Goal: Task Accomplishment & Management: Use online tool/utility

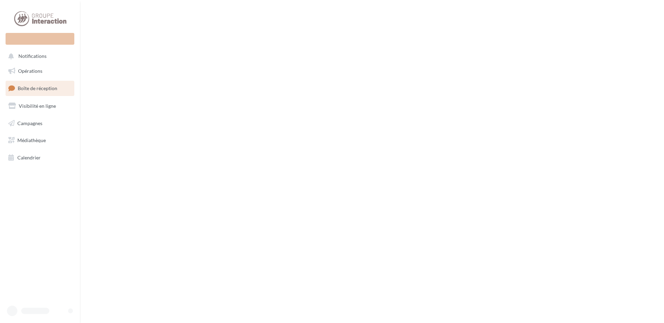
click at [44, 87] on span "Boîte de réception" at bounding box center [38, 88] width 40 height 6
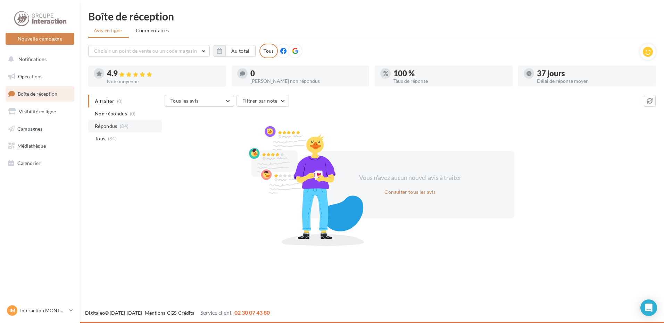
click at [114, 125] on span "Répondus" at bounding box center [106, 126] width 23 height 7
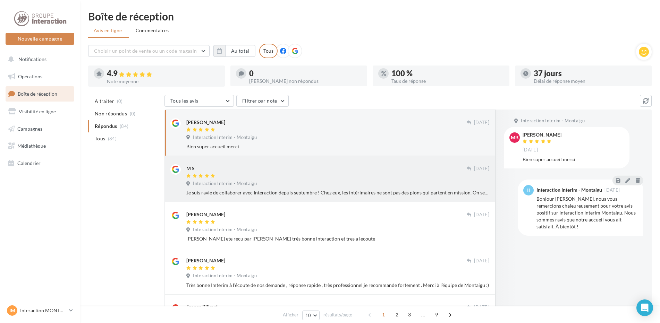
click at [452, 192] on div "Je suis ravie de collaborer avec Interaction depuis septembre ! Chez eux, les i…" at bounding box center [337, 193] width 303 height 7
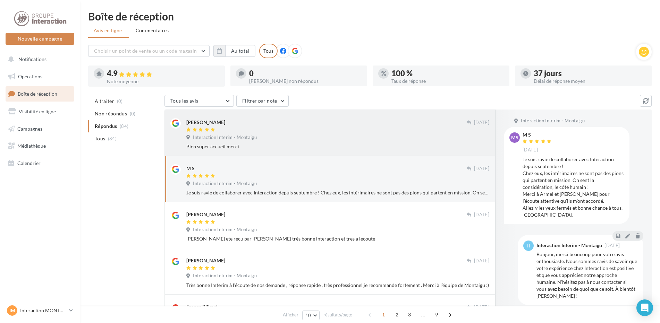
click at [367, 155] on div "mohammed bela 05 oct. Interaction Interim - Montaigu Bien super accueil merci" at bounding box center [330, 133] width 331 height 47
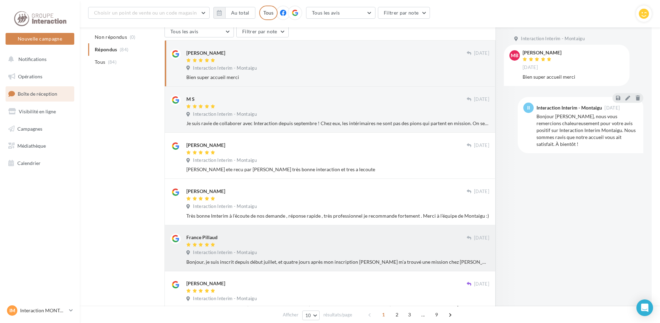
scroll to position [110, 0]
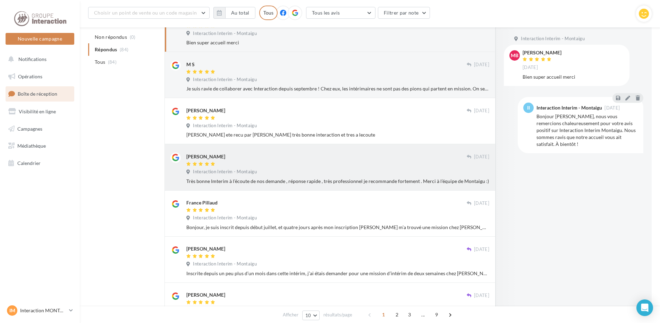
click at [334, 177] on div "Anne Sophie Turbet 29 sept. Interaction Interim - Montaigu Très bonne Imterim à…" at bounding box center [337, 169] width 303 height 32
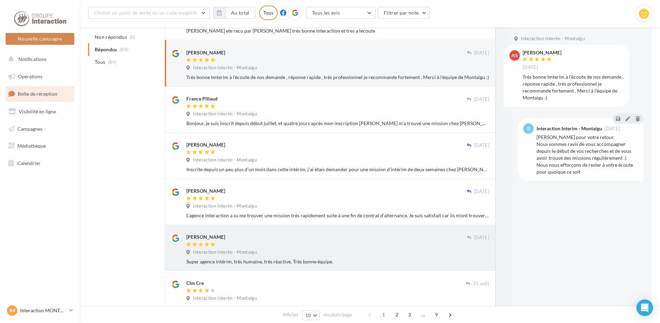
scroll to position [249, 0]
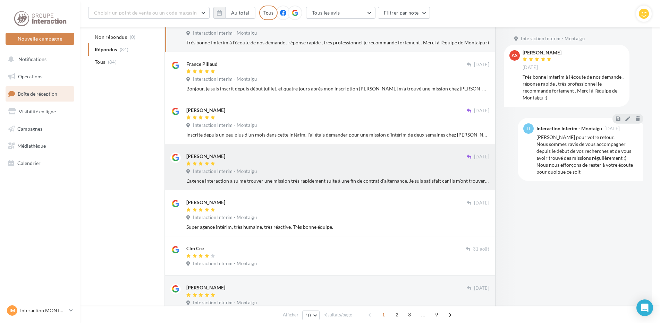
click at [264, 167] on div at bounding box center [326, 164] width 280 height 6
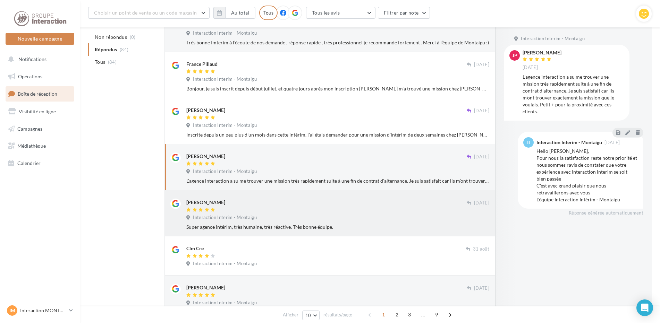
scroll to position [283, 0]
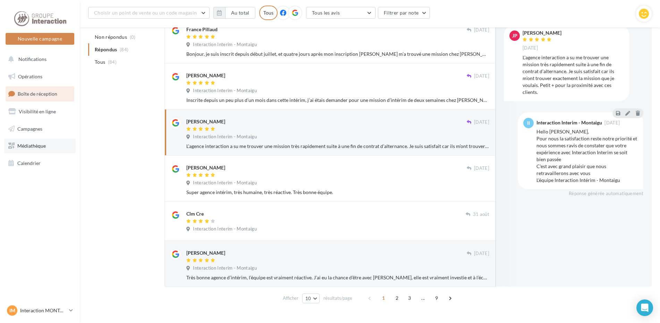
click at [27, 146] on span "Médiathèque" at bounding box center [31, 146] width 28 height 6
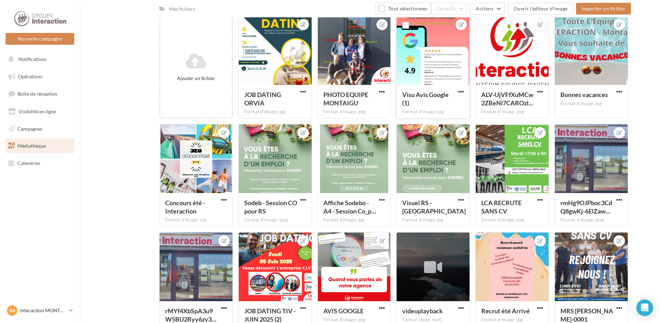
scroll to position [104, 0]
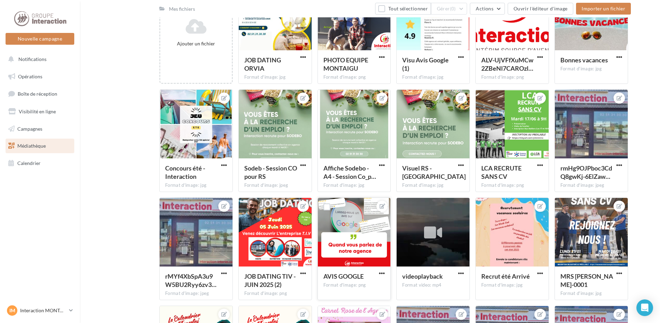
click at [343, 219] on div at bounding box center [354, 232] width 73 height 69
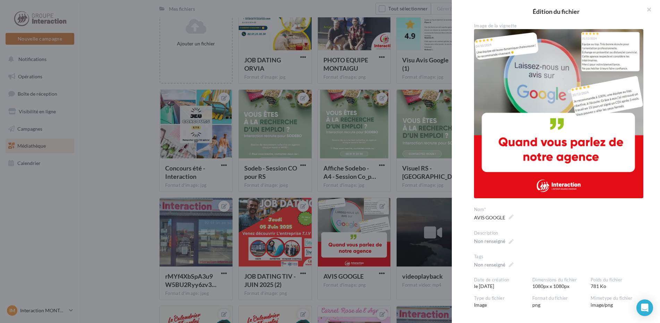
click at [65, 141] on div at bounding box center [330, 161] width 660 height 323
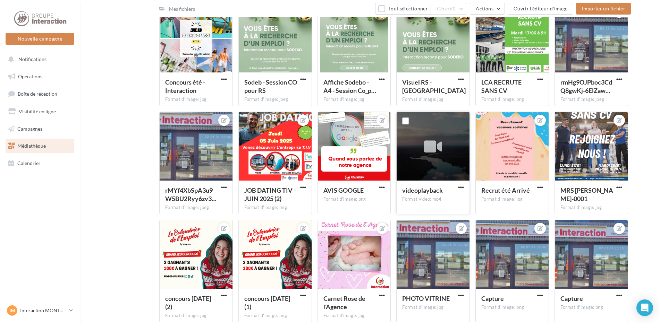
scroll to position [0, 0]
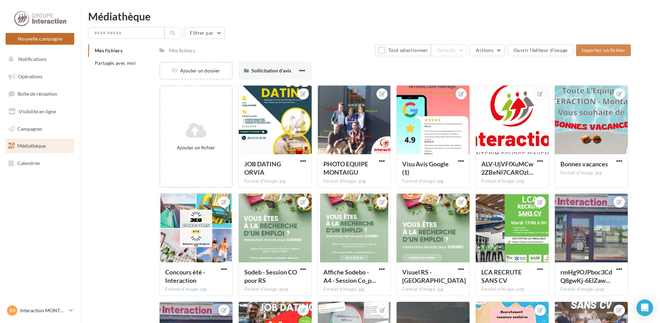
click at [35, 37] on button "Nouvelle campagne" at bounding box center [40, 39] width 69 height 12
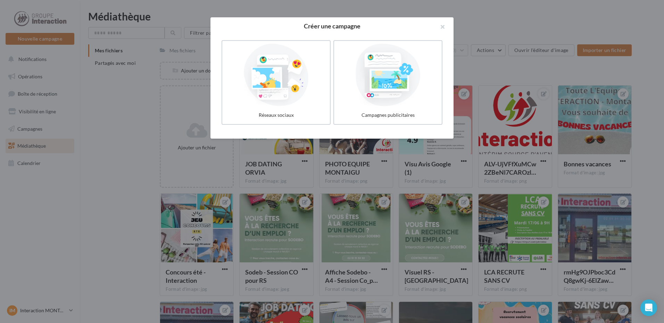
click at [39, 16] on div at bounding box center [332, 161] width 664 height 323
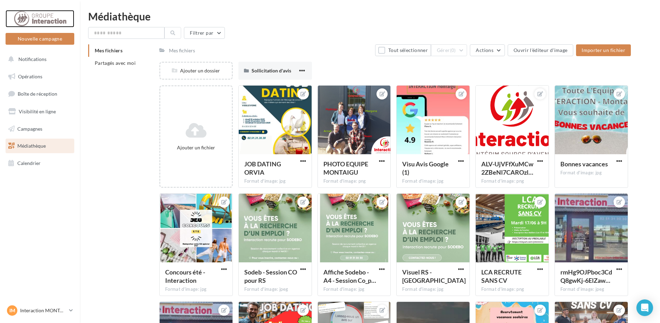
click at [39, 16] on div at bounding box center [40, 18] width 56 height 17
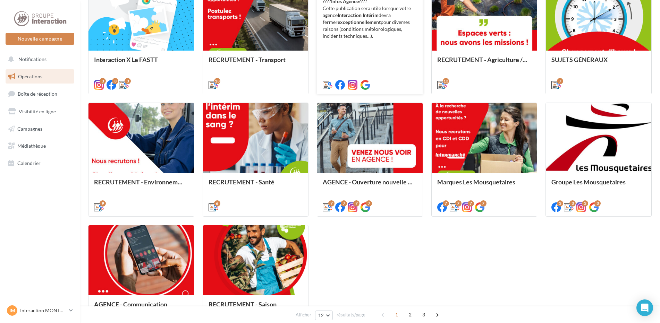
scroll to position [317, 0]
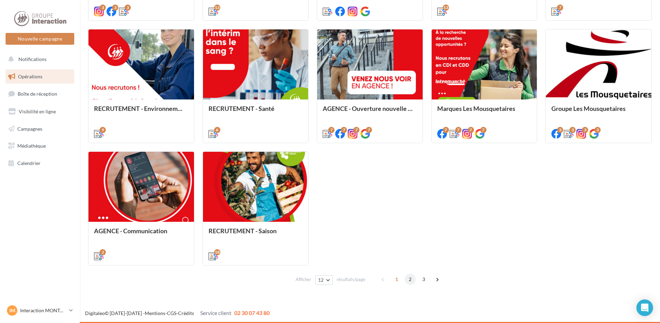
click at [410, 279] on span "2" at bounding box center [410, 279] width 11 height 11
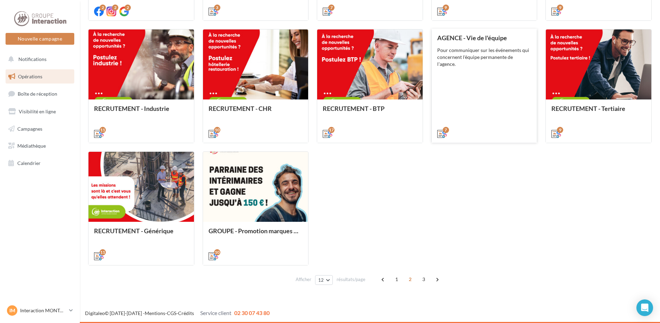
click at [476, 70] on div "AGENCE - Vie de l'équipe Pour communiquer sur les événements qui concernent l'é…" at bounding box center [484, 85] width 94 height 102
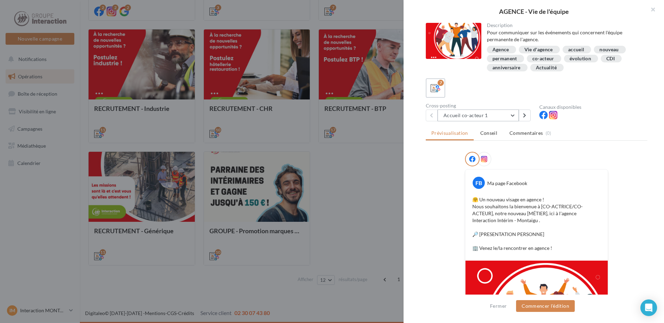
click at [513, 112] on button "Accueil co-acteur 1" at bounding box center [477, 116] width 81 height 12
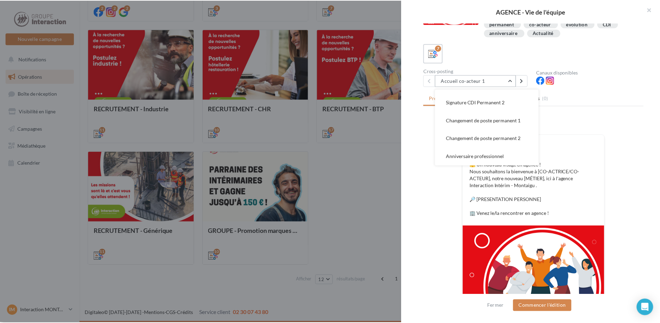
scroll to position [69, 0]
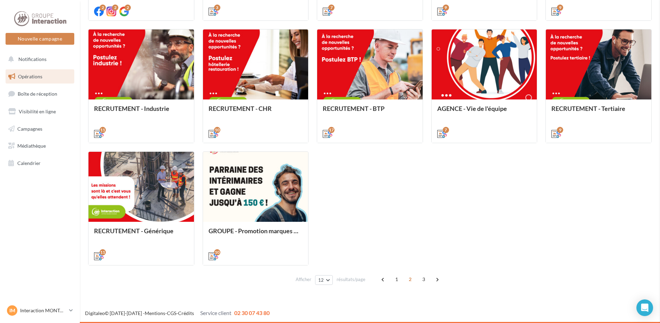
click at [422, 280] on span "3" at bounding box center [423, 279] width 11 height 11
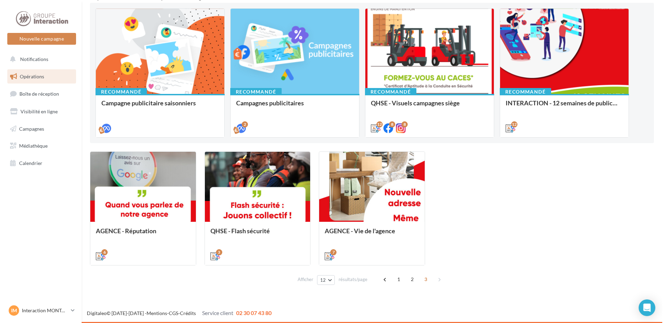
scroll to position [71, 0]
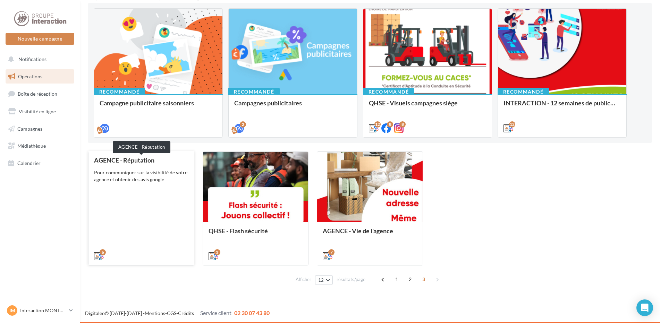
click at [137, 163] on div "AGENCE - Réputation" at bounding box center [141, 160] width 94 height 7
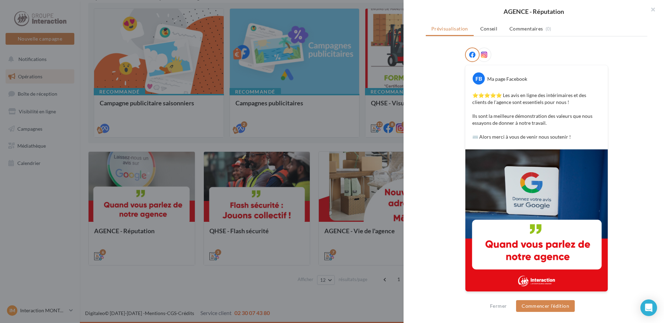
scroll to position [0, 0]
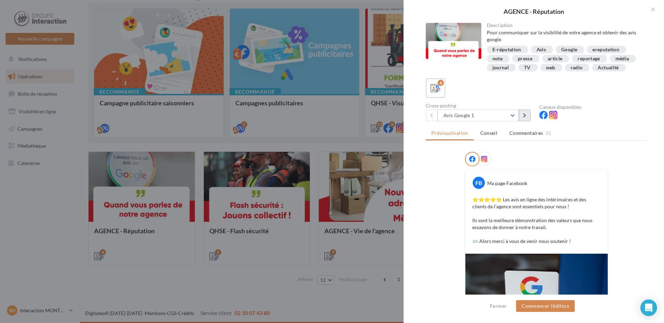
click at [529, 121] on button at bounding box center [525, 116] width 12 height 12
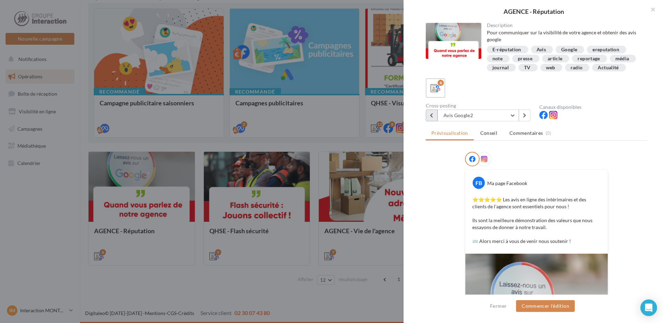
click at [430, 118] on icon at bounding box center [431, 115] width 3 height 5
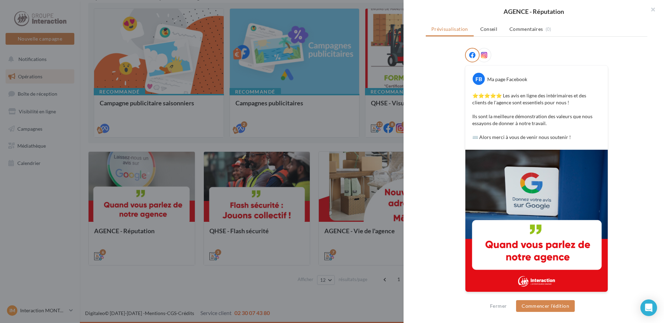
scroll to position [113, 0]
click at [567, 195] on img at bounding box center [536, 221] width 142 height 142
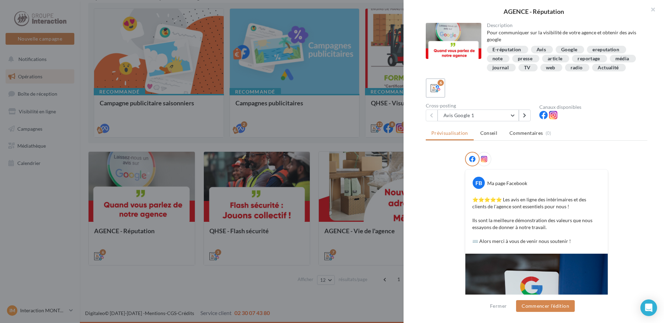
click at [461, 45] on div at bounding box center [454, 41] width 56 height 36
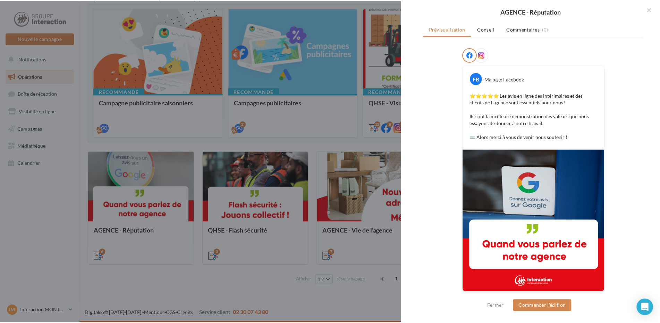
scroll to position [113, 0]
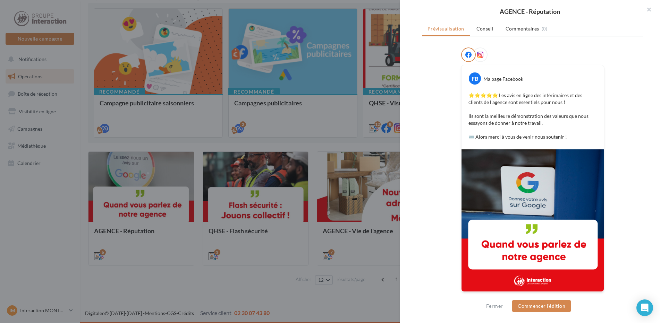
click at [319, 68] on div at bounding box center [330, 161] width 660 height 323
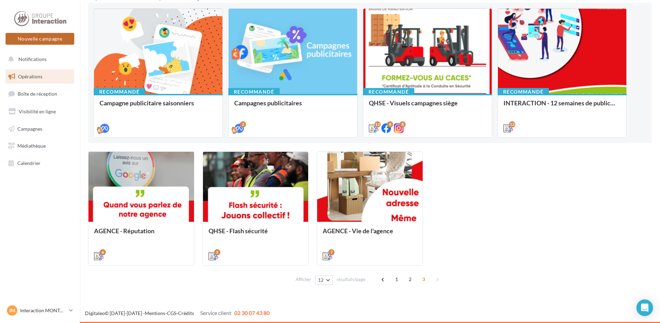
click at [28, 39] on button "Nouvelle campagne" at bounding box center [40, 39] width 69 height 12
click at [30, 40] on div at bounding box center [330, 151] width 660 height 323
click at [34, 18] on div at bounding box center [40, 18] width 56 height 17
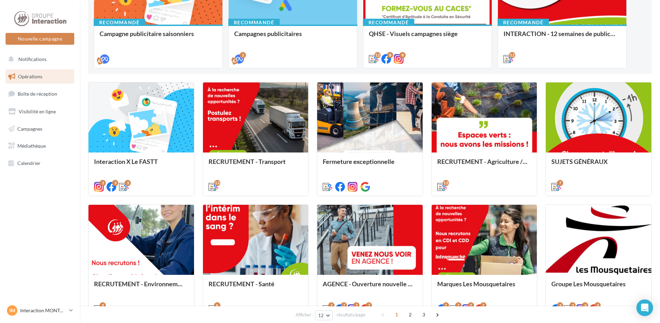
scroll to position [314, 0]
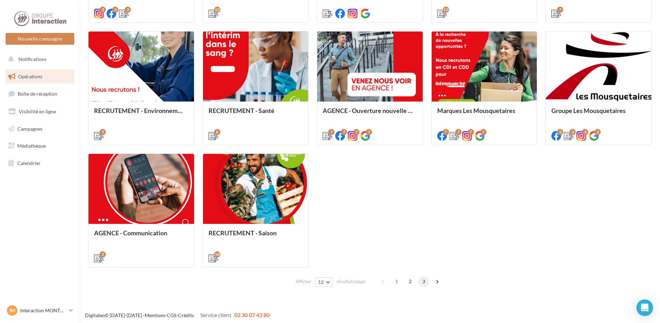
click at [424, 281] on span "3" at bounding box center [423, 281] width 11 height 11
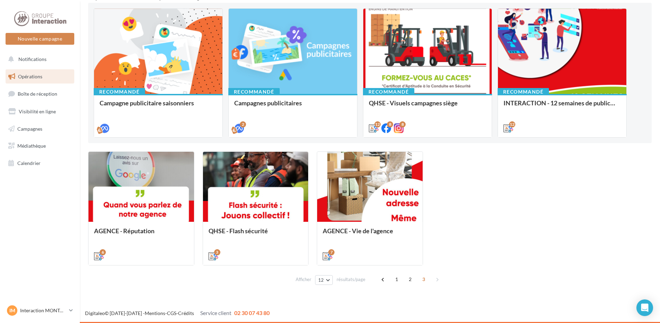
click at [145, 228] on div "AGENCE - Réputation Pour communiquer sur la visibilité de votre agence et obten…" at bounding box center [141, 244] width 94 height 32
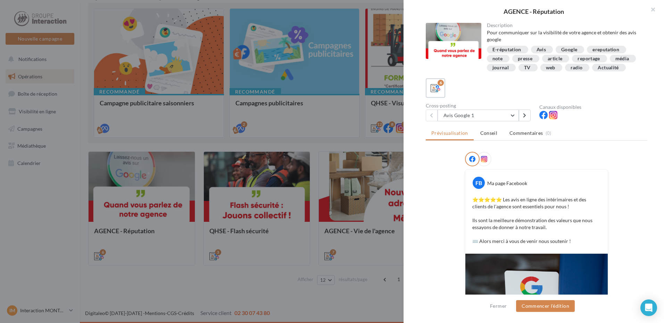
click at [53, 193] on div at bounding box center [332, 161] width 664 height 323
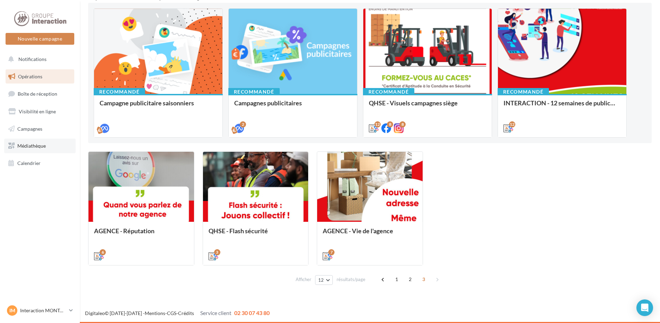
click at [22, 148] on span "Médiathèque" at bounding box center [31, 146] width 28 height 6
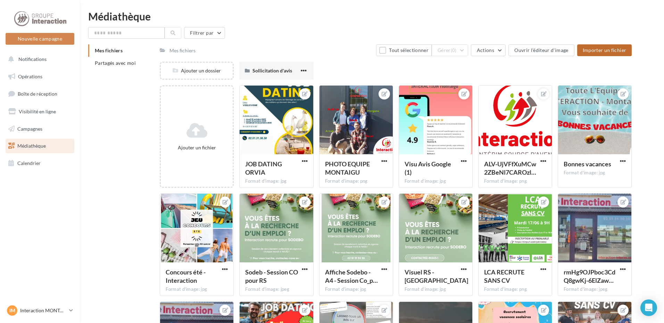
click at [613, 48] on span "Importer un fichier" at bounding box center [604, 50] width 44 height 6
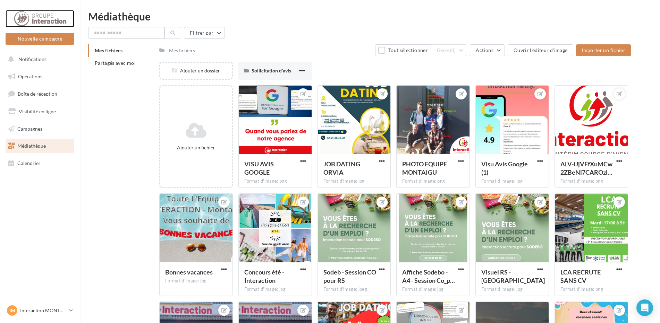
click at [42, 20] on div at bounding box center [40, 18] width 56 height 17
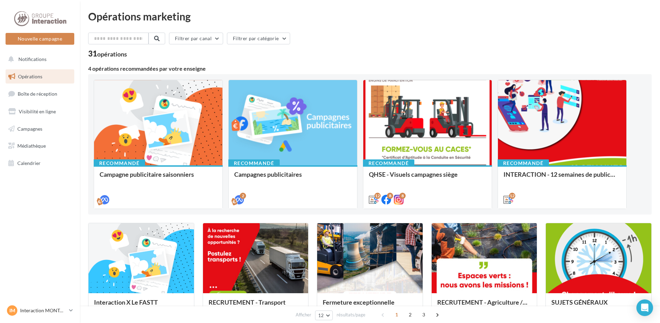
scroll to position [317, 0]
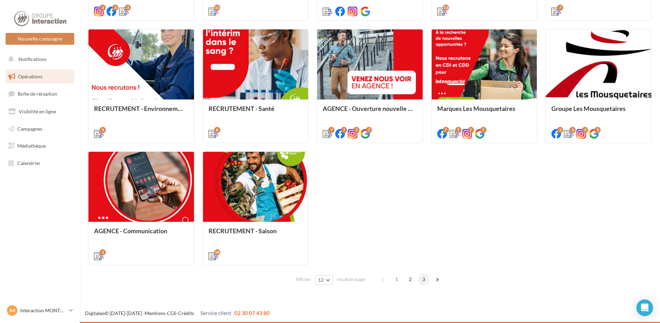
click at [423, 281] on span "3" at bounding box center [423, 279] width 11 height 11
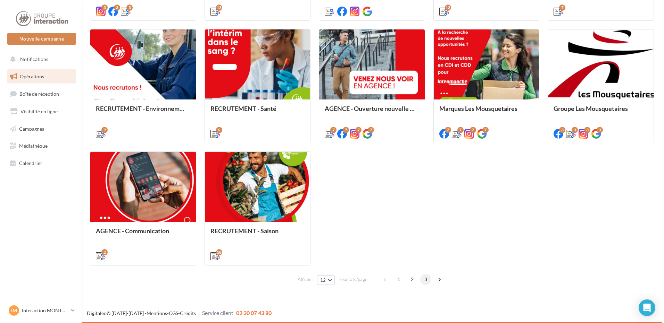
scroll to position [71, 0]
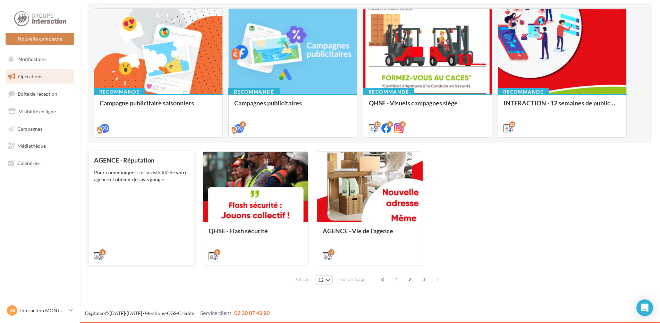
click at [141, 166] on div "AGENCE - Réputation Pour communiquer sur la visibilité de votre agence et obten…" at bounding box center [141, 208] width 94 height 102
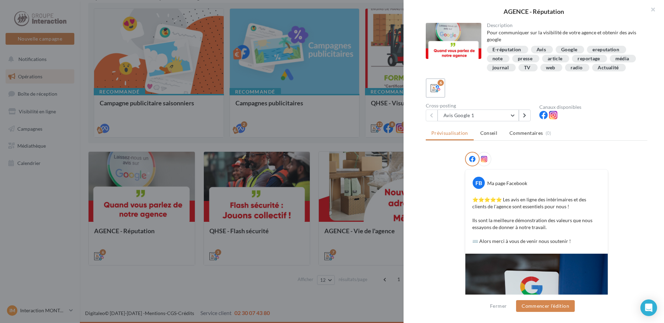
scroll to position [113, 0]
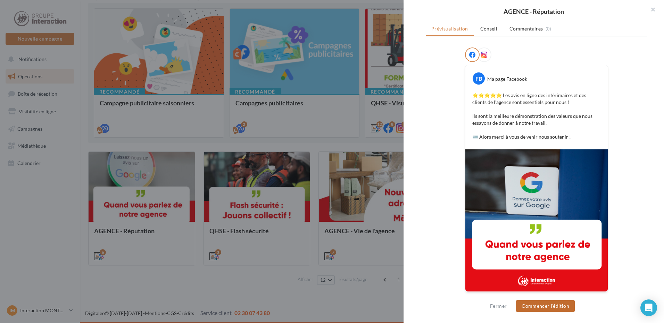
click at [542, 310] on button "Commencer l'édition" at bounding box center [545, 307] width 59 height 12
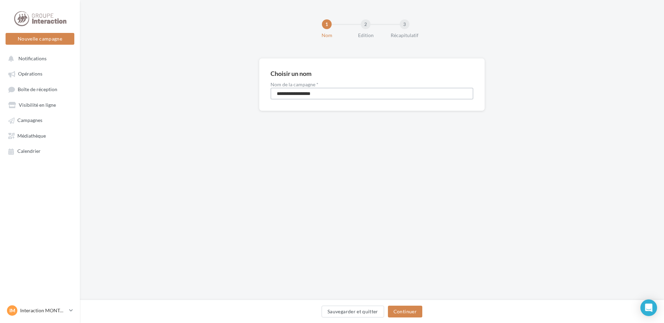
click at [332, 91] on input "**********" at bounding box center [371, 94] width 203 height 12
type input "**********"
click at [396, 312] on button "Continuer" at bounding box center [405, 312] width 34 height 12
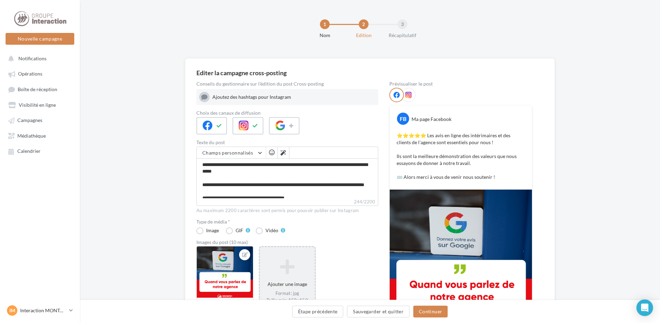
scroll to position [35, 0]
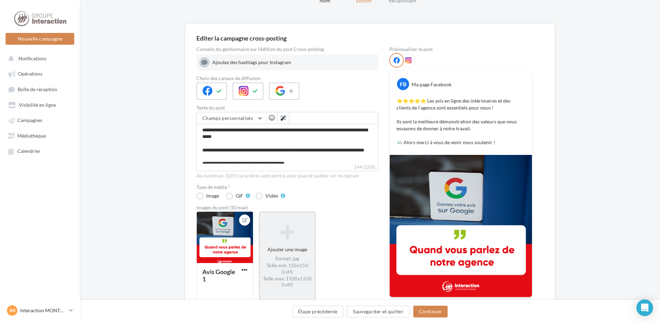
click at [294, 242] on div "Ajouter une image Format: jpg Taille min: 150x150 (LxH) Taille max: 1920x1350 (…" at bounding box center [287, 256] width 55 height 70
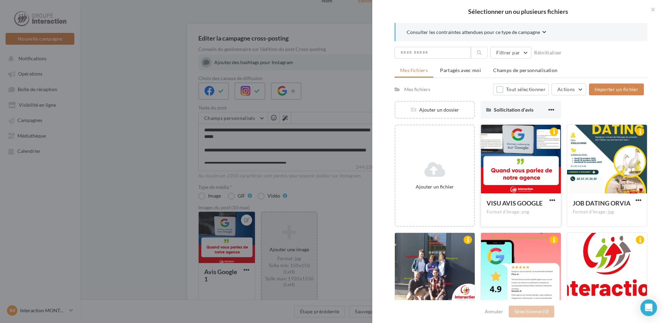
click at [516, 152] on div at bounding box center [521, 159] width 80 height 69
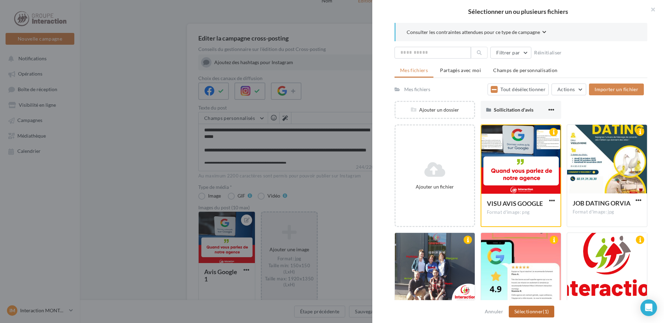
click at [543, 309] on span "(1)" at bounding box center [545, 312] width 6 height 6
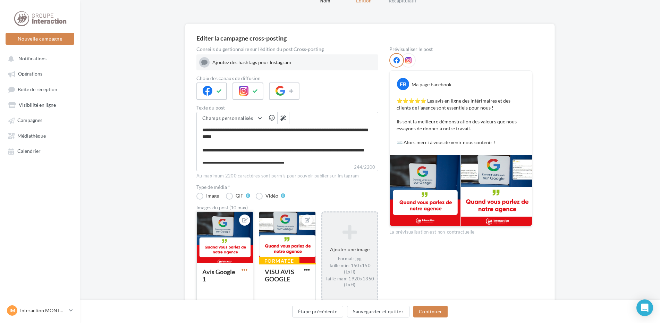
click at [242, 268] on span "button" at bounding box center [245, 270] width 6 height 6
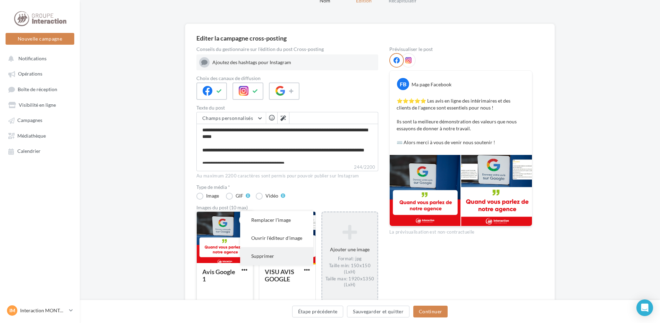
click at [271, 255] on button "Supprimer" at bounding box center [276, 256] width 73 height 18
